Goal: Information Seeking & Learning: Find specific page/section

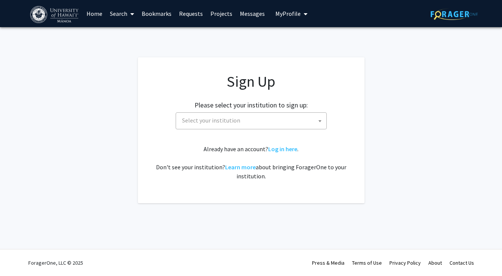
click at [130, 11] on span at bounding box center [130, 14] width 7 height 26
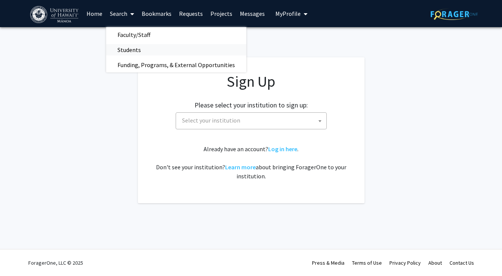
click at [133, 48] on span "Students" at bounding box center [129, 49] width 46 height 15
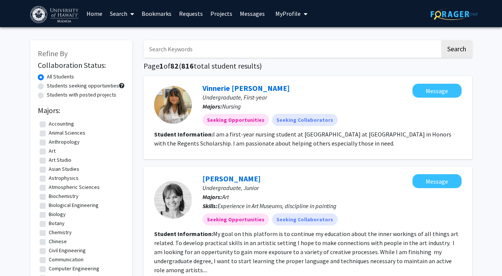
click at [291, 12] on span "My Profile" at bounding box center [287, 14] width 25 height 8
click at [132, 14] on icon at bounding box center [132, 14] width 4 height 6
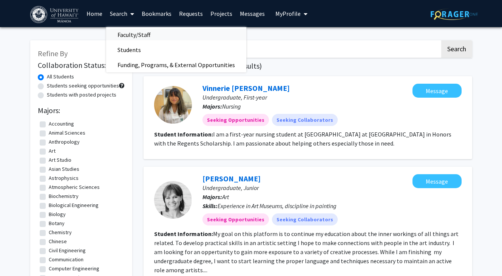
click at [131, 34] on span "Faculty/Staff" at bounding box center [134, 34] width 56 height 15
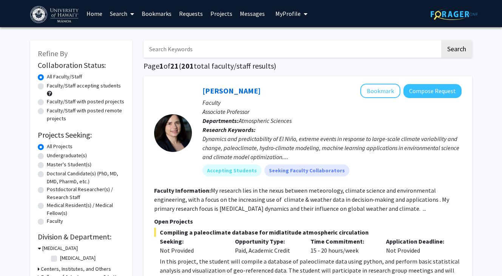
click at [47, 156] on label "Undergraduate(s)" at bounding box center [67, 156] width 40 height 8
click at [47, 156] on input "Undergraduate(s)" at bounding box center [49, 154] width 5 height 5
radio input "true"
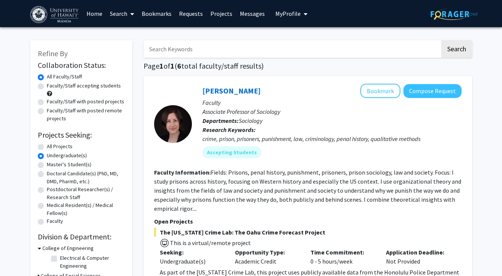
click at [47, 84] on label "Faculty/Staff accepting students" at bounding box center [84, 86] width 74 height 8
click at [47, 84] on input "Faculty/Staff accepting students" at bounding box center [49, 84] width 5 height 5
radio input "true"
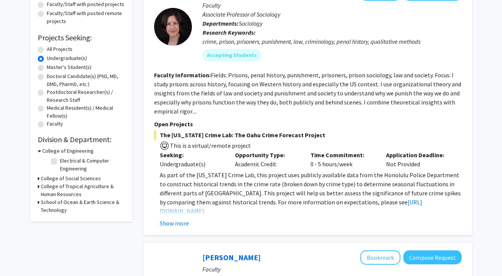
scroll to position [98, 0]
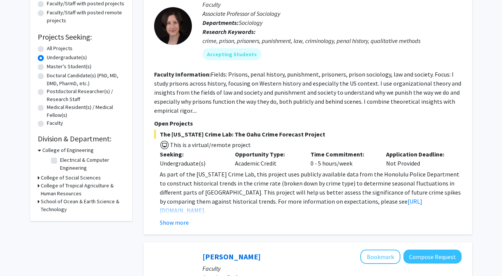
click at [40, 202] on div "School of Ocean & Earth Science & Technology" at bounding box center [81, 206] width 87 height 16
click at [39, 186] on icon at bounding box center [39, 186] width 2 height 8
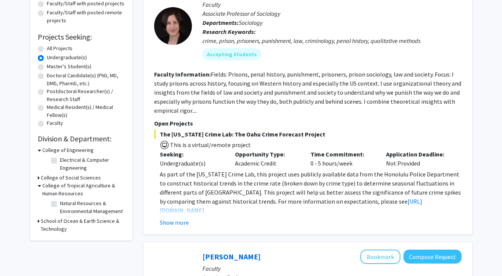
click at [49, 186] on h3 "College of Tropical Agriculture & Human Resources" at bounding box center [83, 190] width 82 height 16
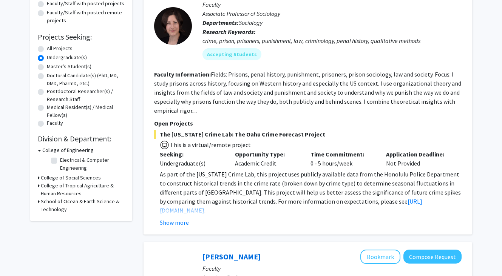
click at [49, 186] on h3 "College of Tropical Agriculture & Human Resources" at bounding box center [83, 190] width 84 height 16
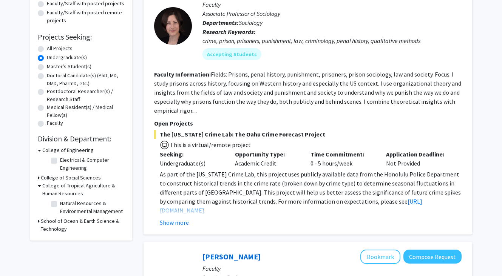
click at [67, 223] on h3 "School of Ocean & Earth Science & Technology" at bounding box center [83, 225] width 84 height 16
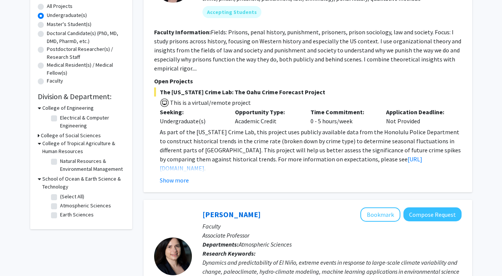
scroll to position [150, 0]
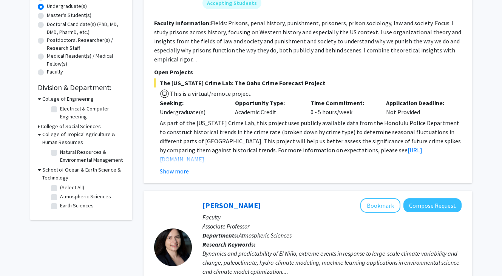
click at [60, 188] on label "(Select All)" at bounding box center [72, 188] width 24 height 8
click at [60, 188] on input "(Select All)" at bounding box center [62, 186] width 5 height 5
checkbox input "true"
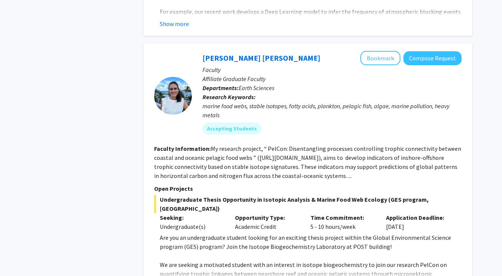
scroll to position [719, 0]
click at [238, 57] on link "[PERSON_NAME] [PERSON_NAME]" at bounding box center [261, 58] width 118 height 9
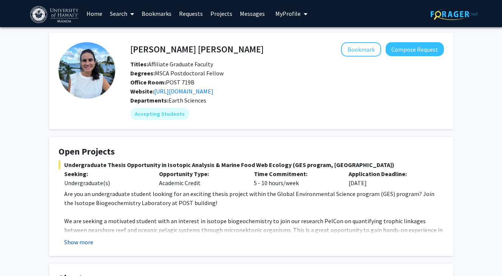
click at [78, 243] on button "Show more" at bounding box center [78, 242] width 29 height 9
